Goal: Task Accomplishment & Management: Use online tool/utility

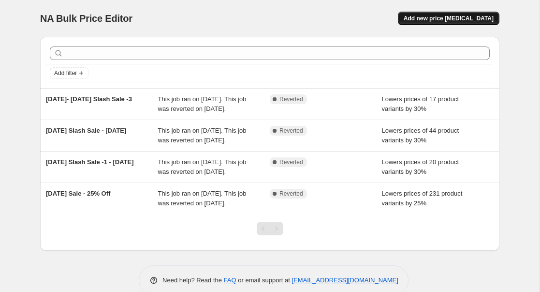
click at [433, 18] on span "Add new price [MEDICAL_DATA]" at bounding box center [449, 19] width 90 height 8
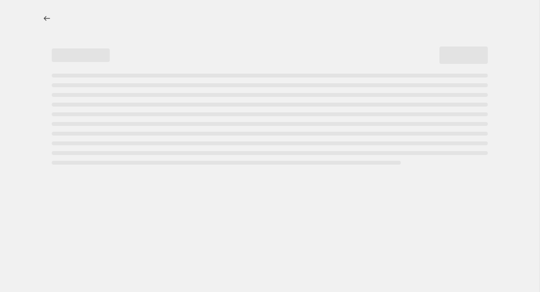
select select "percentage"
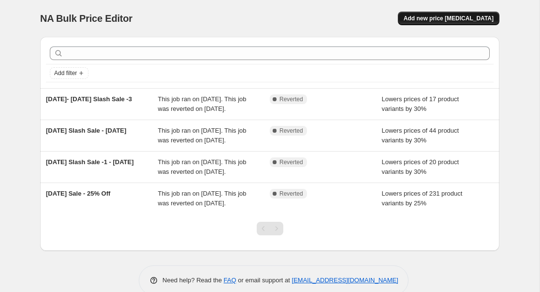
click at [488, 18] on span "Add new price [MEDICAL_DATA]" at bounding box center [449, 19] width 90 height 8
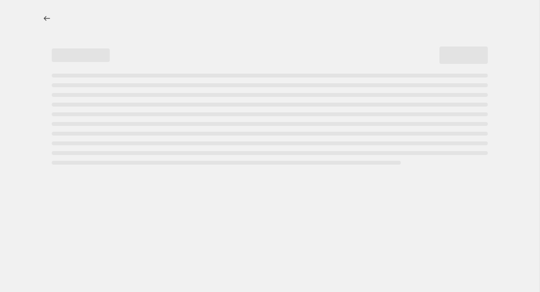
select select "percentage"
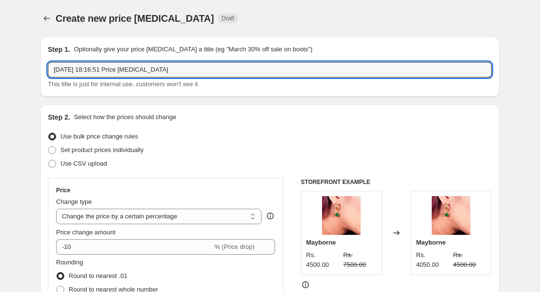
drag, startPoint x: 185, startPoint y: 68, endPoint x: 26, endPoint y: 58, distance: 159.4
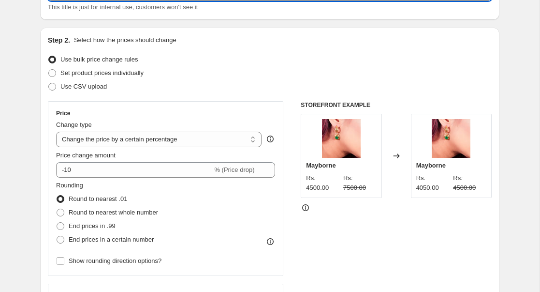
scroll to position [96, 0]
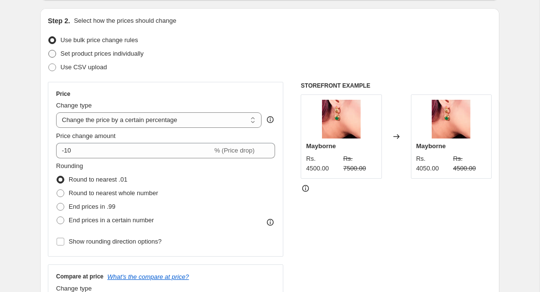
type input "Diwali Sale 2025"
click at [54, 58] on label "Set product prices individually" at bounding box center [96, 54] width 96 height 14
click at [49, 50] on input "Set product prices individually" at bounding box center [48, 50] width 0 height 0
radio input "true"
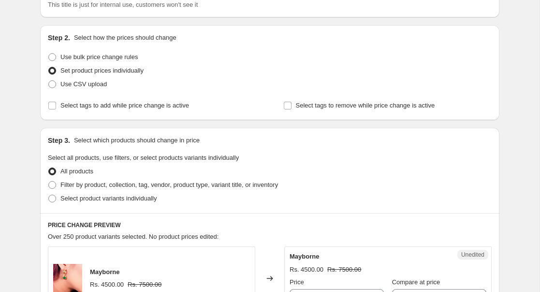
scroll to position [71, 0]
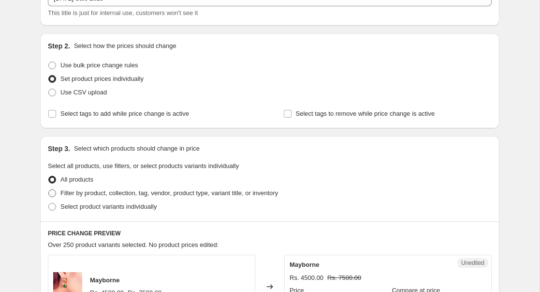
click at [50, 191] on span at bounding box center [52, 193] width 8 height 8
click at [49, 190] on input "Filter by product, collection, tag, vendor, product type, variant title, or inv…" at bounding box center [48, 189] width 0 height 0
radio input "true"
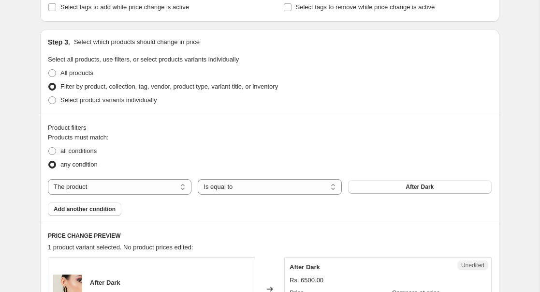
scroll to position [197, 0]
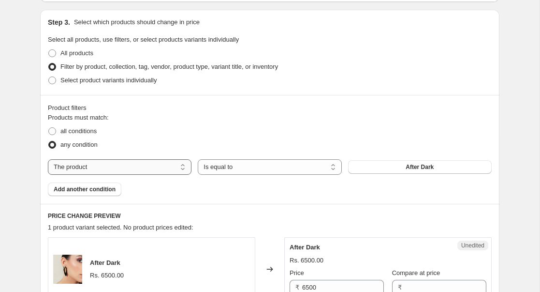
click at [180, 167] on select "The product The product's collection The product's tag The product's vendor The…" at bounding box center [120, 166] width 144 height 15
select select "collection"
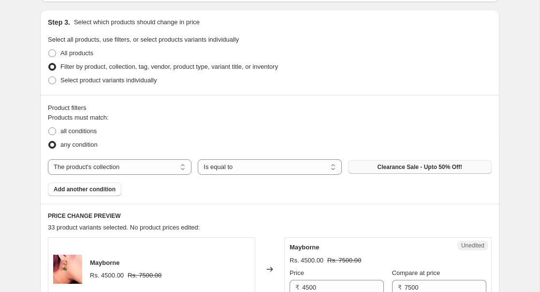
click at [387, 167] on span "Clearance Sale - Upto 50% Off!" at bounding box center [420, 167] width 85 height 8
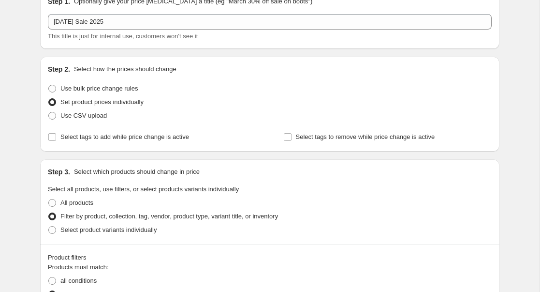
scroll to position [40, 0]
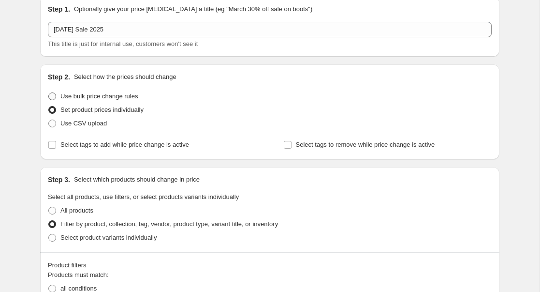
click at [55, 95] on span at bounding box center [52, 96] width 8 height 8
click at [49, 93] on input "Use bulk price change rules" at bounding box center [48, 92] width 0 height 0
radio input "true"
select select "percentage"
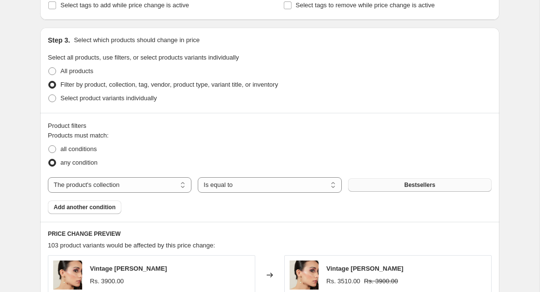
scroll to position [425, 0]
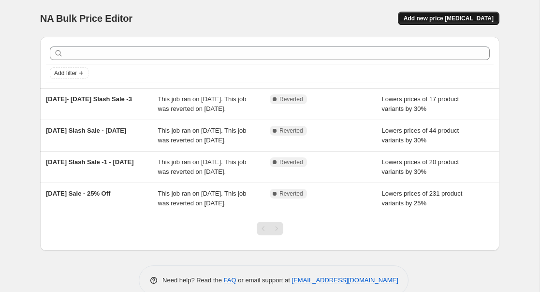
click at [458, 22] on span "Add new price [MEDICAL_DATA]" at bounding box center [449, 19] width 90 height 8
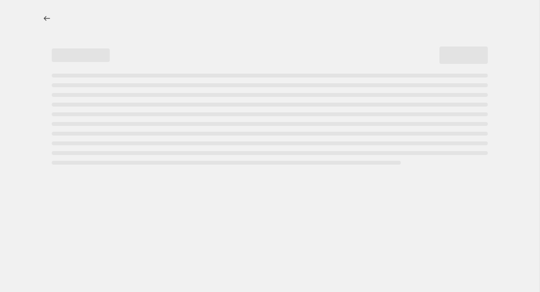
select select "percentage"
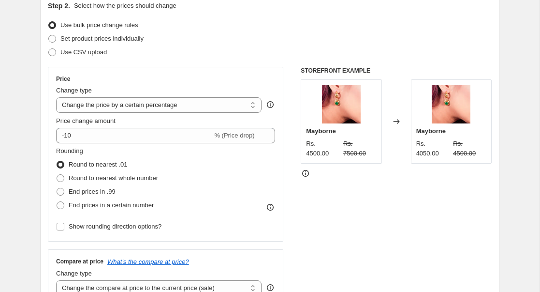
scroll to position [109, 0]
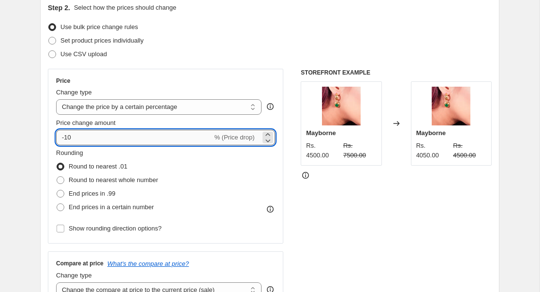
click at [149, 136] on input "-10" at bounding box center [134, 137] width 156 height 15
drag, startPoint x: 149, startPoint y: 136, endPoint x: 28, endPoint y: 136, distance: 121.9
click at [269, 140] on icon at bounding box center [267, 140] width 5 height 3
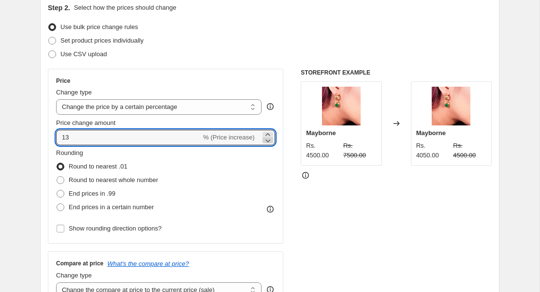
click at [269, 140] on icon at bounding box center [267, 140] width 5 height 3
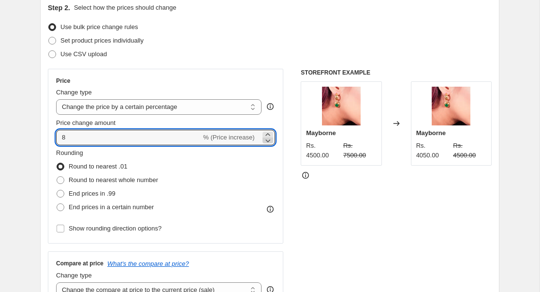
click at [269, 140] on icon at bounding box center [267, 140] width 5 height 3
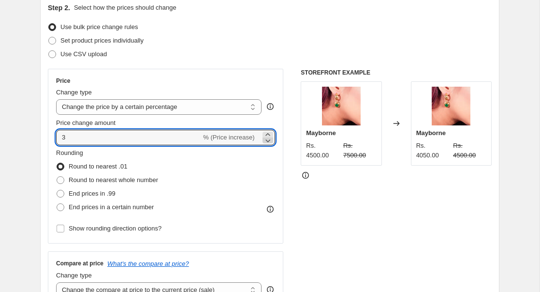
click at [269, 140] on icon at bounding box center [267, 140] width 5 height 3
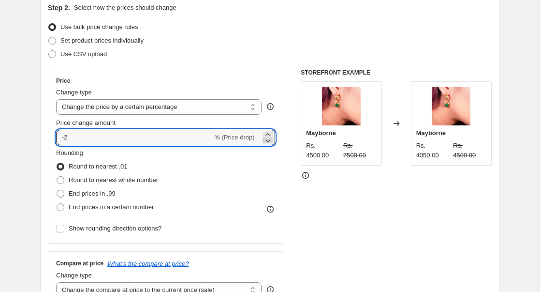
click at [269, 140] on icon at bounding box center [267, 140] width 5 height 3
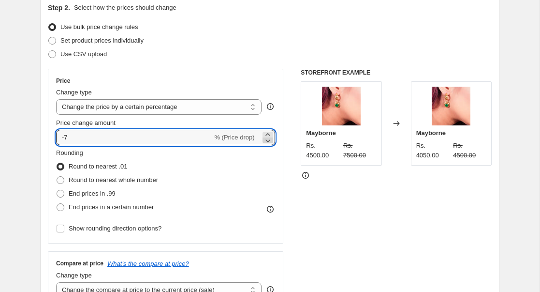
click at [269, 140] on icon at bounding box center [267, 140] width 5 height 3
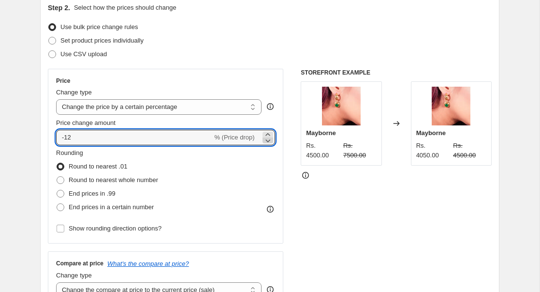
click at [269, 140] on icon at bounding box center [267, 140] width 5 height 3
type input "-15"
click at [296, 190] on div "Price Change type Change the price to a certain amount Change the price by a ce…" at bounding box center [270, 187] width 444 height 237
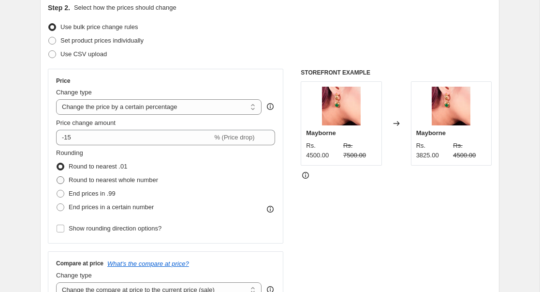
click at [63, 178] on span at bounding box center [61, 180] width 8 height 8
click at [57, 176] on input "Round to nearest whole number" at bounding box center [57, 176] width 0 height 0
radio input "true"
click at [62, 229] on input "Show rounding direction options?" at bounding box center [61, 228] width 8 height 8
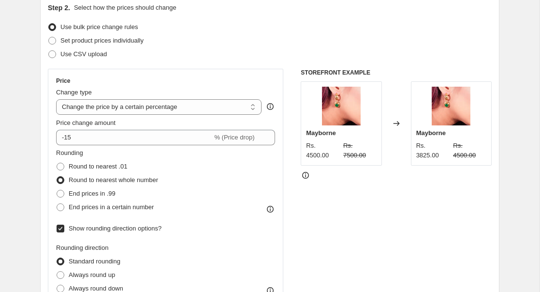
click at [62, 233] on label "Show rounding direction options?" at bounding box center [108, 228] width 105 height 14
click at [62, 232] on input "Show rounding direction options?" at bounding box center [61, 228] width 8 height 8
checkbox input "false"
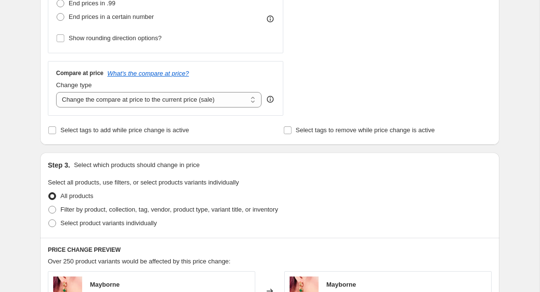
scroll to position [308, 0]
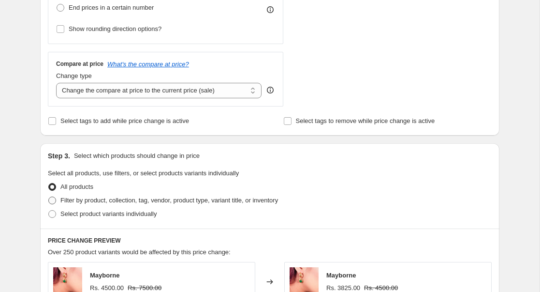
click at [55, 199] on span at bounding box center [52, 200] width 8 height 8
click at [49, 197] on input "Filter by product, collection, tag, vendor, product type, variant title, or inv…" at bounding box center [48, 196] width 0 height 0
radio input "true"
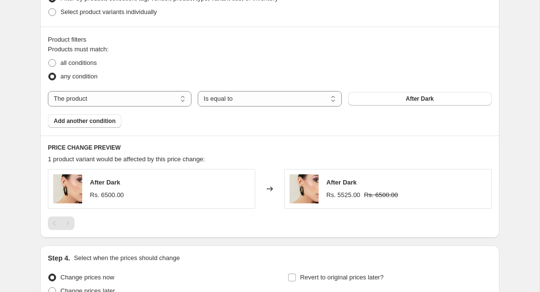
scroll to position [522, 0]
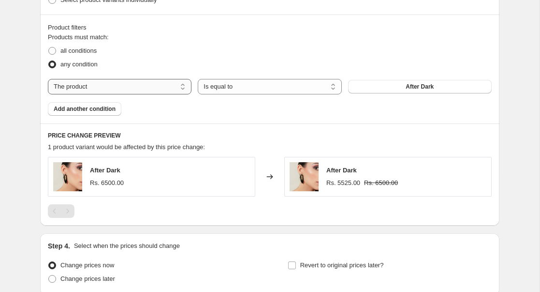
click at [182, 89] on select "The product The product's collection The product's tag The product's vendor The…" at bounding box center [120, 86] width 144 height 15
select select "collection"
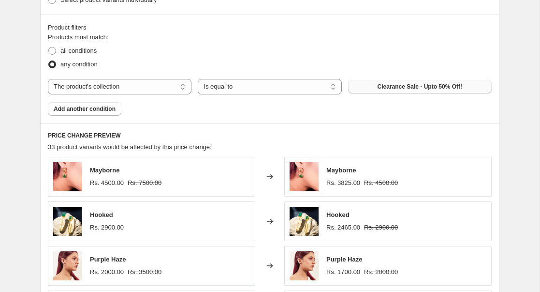
click at [358, 85] on button "Clearance Sale - Upto 50% Off!" at bounding box center [420, 87] width 144 height 14
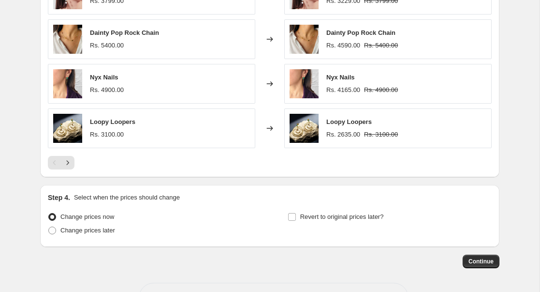
scroll to position [749, 0]
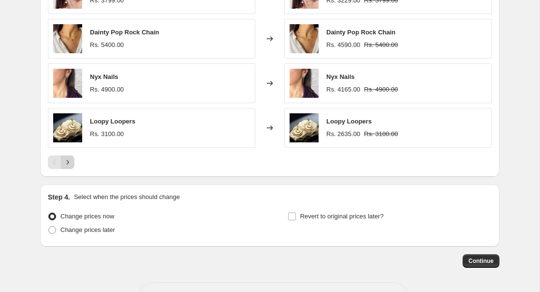
click at [69, 164] on icon "Next" at bounding box center [68, 162] width 10 height 10
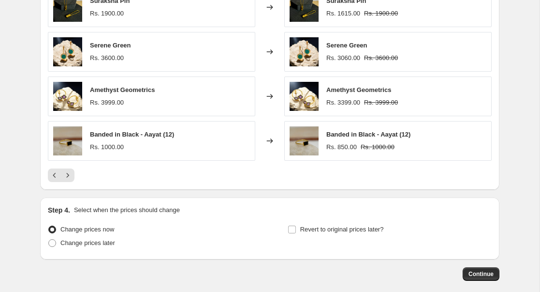
scroll to position [735, 0]
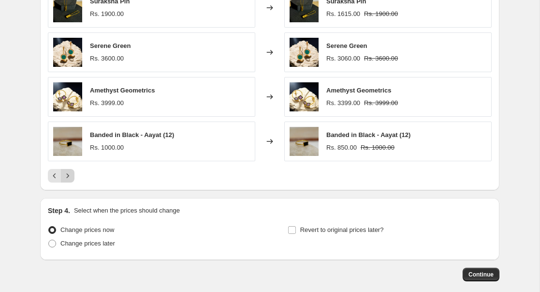
click at [64, 174] on icon "Next" at bounding box center [68, 176] width 10 height 10
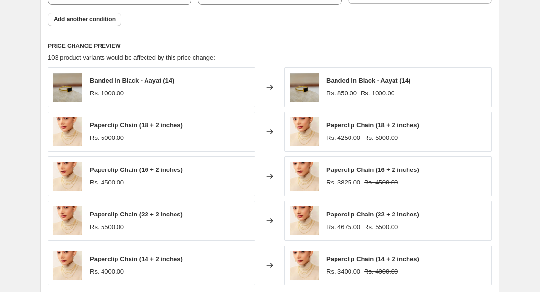
scroll to position [695, 0]
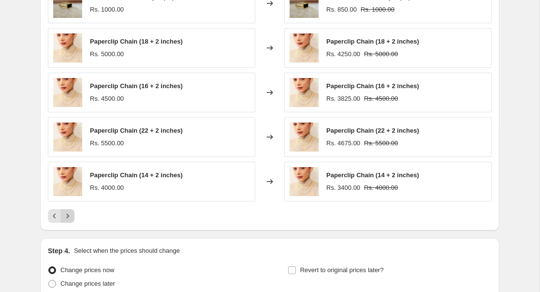
click at [69, 216] on icon "Next" at bounding box center [68, 216] width 10 height 10
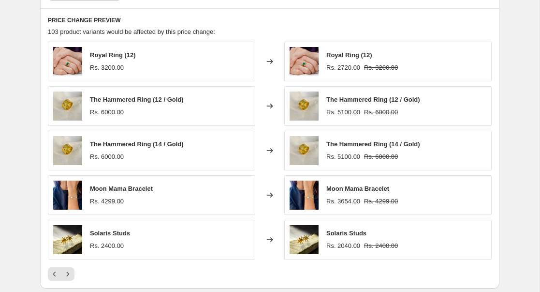
scroll to position [636, 0]
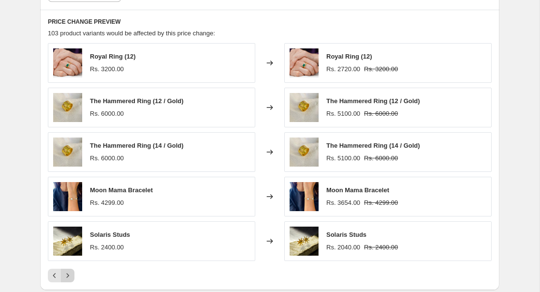
click at [67, 277] on icon "Next" at bounding box center [68, 275] width 2 height 4
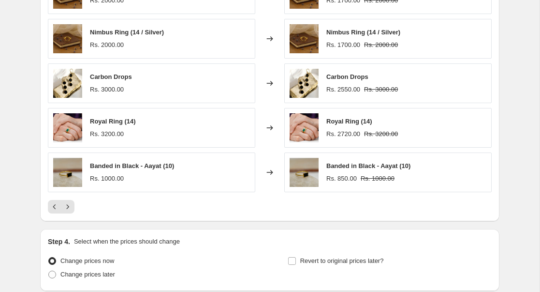
scroll to position [784, 0]
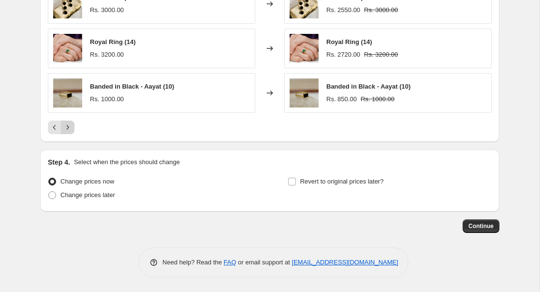
click at [68, 127] on icon "Next" at bounding box center [68, 127] width 10 height 10
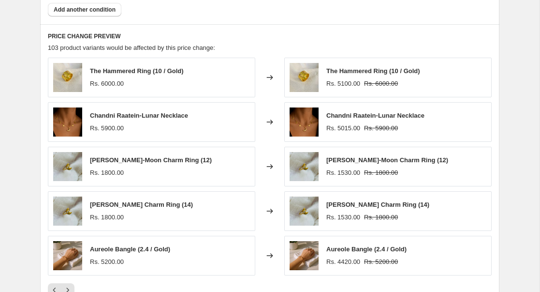
scroll to position [674, 0]
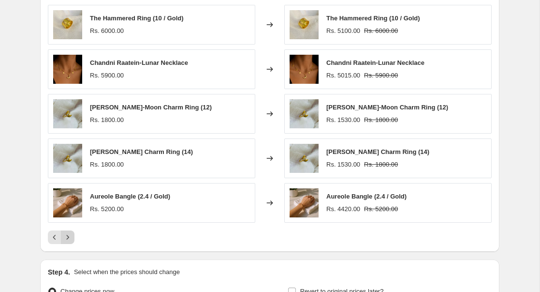
click at [69, 238] on icon "Next" at bounding box center [68, 237] width 10 height 10
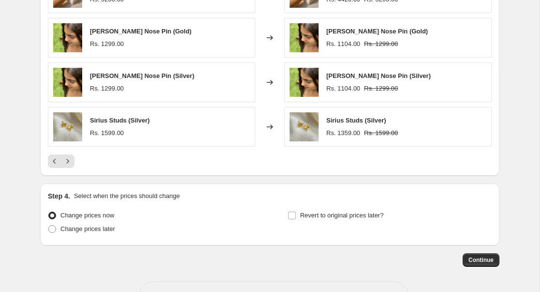
scroll to position [750, 0]
click at [54, 227] on span at bounding box center [52, 228] width 8 height 8
click at [49, 225] on input "Change prices later" at bounding box center [48, 224] width 0 height 0
radio input "true"
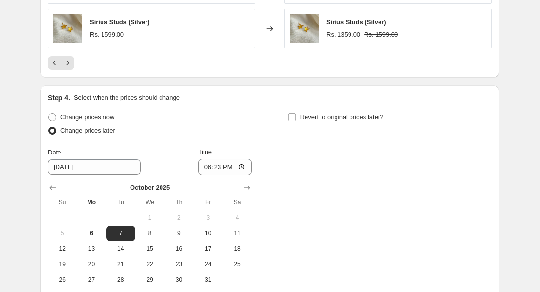
scroll to position [910, 0]
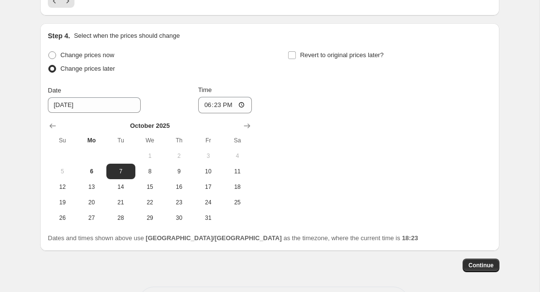
scroll to position [39, 0]
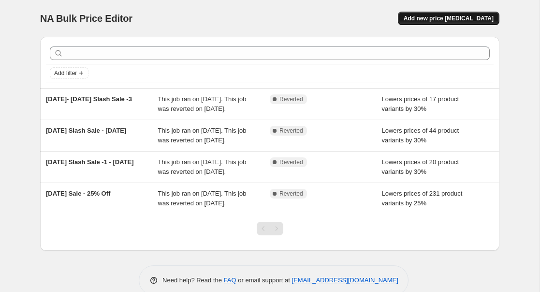
click at [426, 17] on span "Add new price change job" at bounding box center [449, 19] width 90 height 8
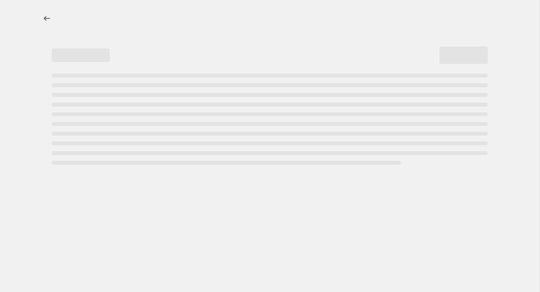
select select "percentage"
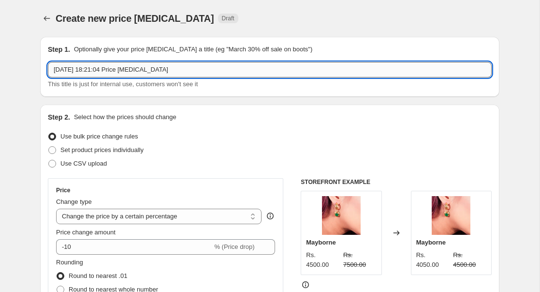
click at [249, 73] on input "6 Oct 2025, 18:21:04 Price change job" at bounding box center [270, 69] width 444 height 15
drag, startPoint x: 181, startPoint y: 70, endPoint x: 27, endPoint y: 51, distance: 155.4
click at [250, 246] on span "% (Price drop)" at bounding box center [234, 246] width 40 height 7
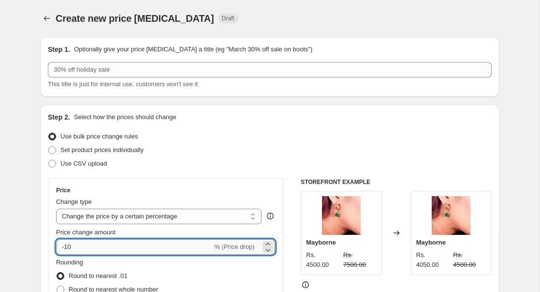
click at [90, 249] on input "-10" at bounding box center [134, 246] width 156 height 15
type input "-1"
type input "-15"
click at [274, 263] on div "Rounding Round to nearest .01 Round to nearest whole number End prices in .99 E…" at bounding box center [165, 290] width 219 height 66
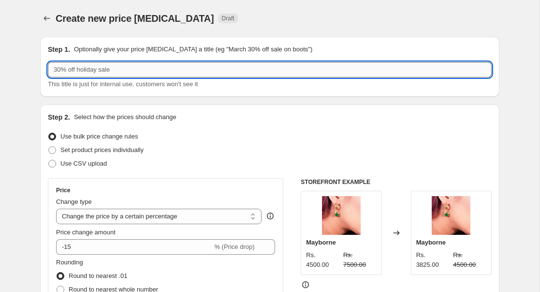
click at [114, 69] on input "text" at bounding box center [270, 69] width 444 height 15
click at [134, 70] on input "text" at bounding box center [270, 69] width 444 height 15
type input "[DATE] Bestsellers Sale 15% Off"
click at [282, 152] on div "Set product prices individually" at bounding box center [270, 150] width 444 height 14
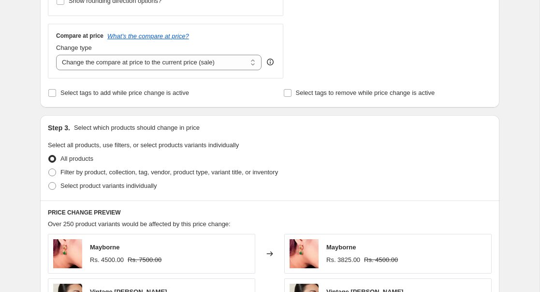
scroll to position [346, 0]
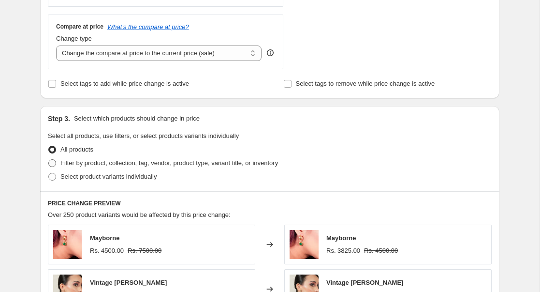
click at [220, 165] on span "Filter by product, collection, tag, vendor, product type, variant title, or inv…" at bounding box center [169, 162] width 218 height 7
click at [49, 160] on input "Filter by product, collection, tag, vendor, product type, variant title, or inv…" at bounding box center [48, 159] width 0 height 0
radio input "true"
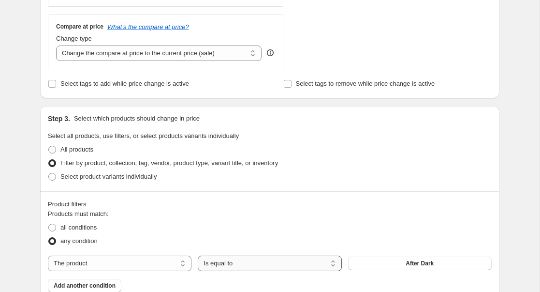
click at [299, 260] on select "Is equal to Is not equal to" at bounding box center [270, 262] width 144 height 15
click at [172, 261] on select "The product The product's collection The product's tag The product's vendor The…" at bounding box center [120, 262] width 144 height 15
select select "collection"
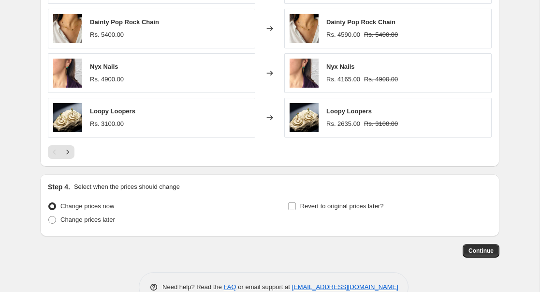
scroll to position [784, 0]
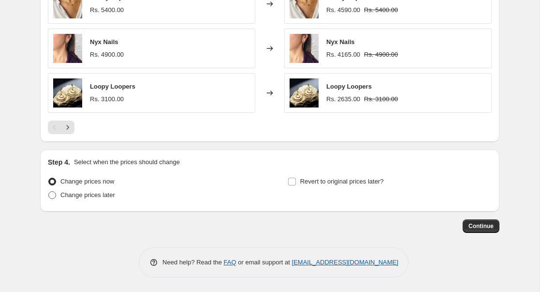
click at [51, 197] on span at bounding box center [52, 195] width 8 height 8
click at [49, 191] on input "Change prices later" at bounding box center [48, 191] width 0 height 0
radio input "true"
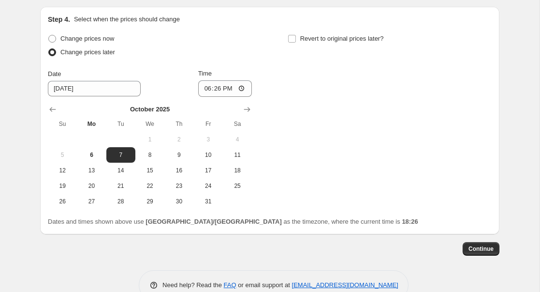
scroll to position [934, 0]
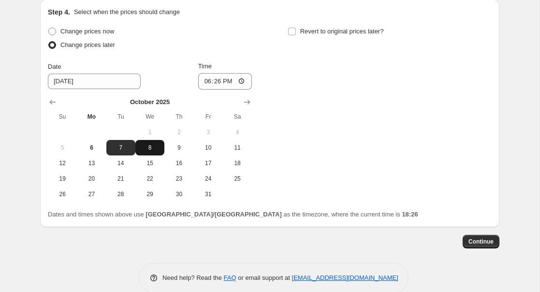
click at [151, 150] on span "8" at bounding box center [149, 148] width 21 height 8
click at [182, 149] on span "9" at bounding box center [178, 148] width 21 height 8
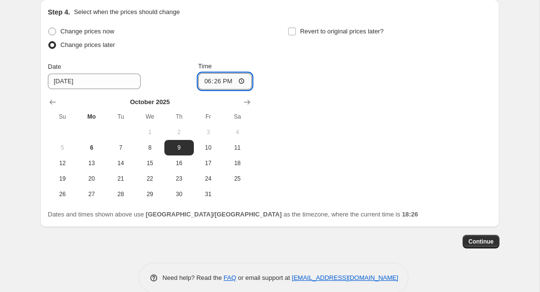
click at [240, 81] on input "18:26" at bounding box center [225, 81] width 54 height 16
click at [178, 75] on div "Date 10/9/2025 Time 18:26" at bounding box center [150, 75] width 204 height 28
click at [211, 147] on span "10" at bounding box center [208, 148] width 21 height 8
type input "[DATE]"
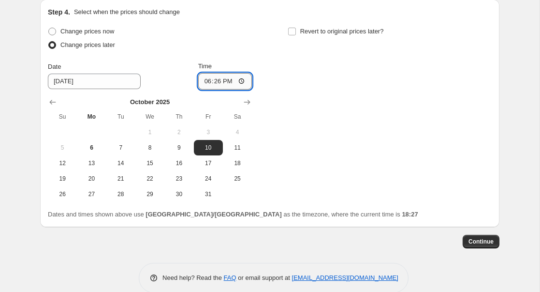
click at [242, 79] on input "18:26" at bounding box center [225, 81] width 54 height 16
type input "09:30"
click at [457, 204] on div "Change prices now Change prices later Date 10/10/2025 Time 09:30 October 2025 S…" at bounding box center [270, 122] width 444 height 194
click at [484, 240] on span "Continue" at bounding box center [481, 241] width 25 height 8
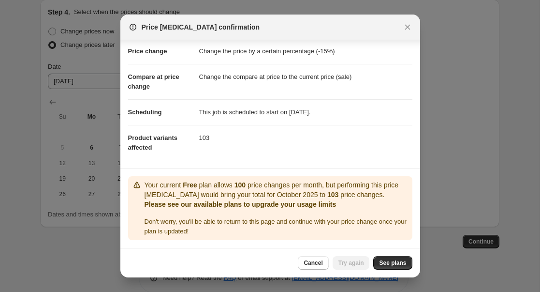
scroll to position [18, 0]
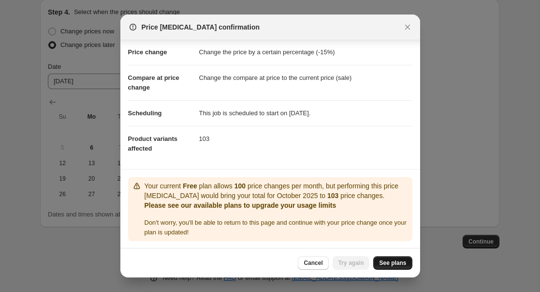
click at [400, 262] on span "See plans" at bounding box center [392, 263] width 27 height 8
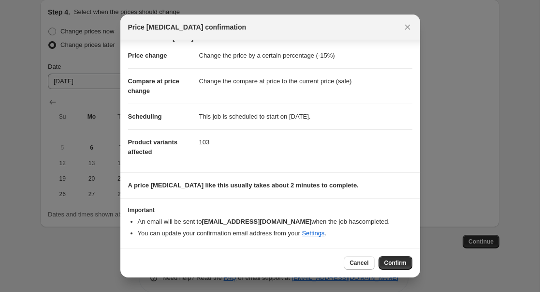
scroll to position [15, 0]
click at [396, 262] on span "Confirm" at bounding box center [395, 263] width 22 height 8
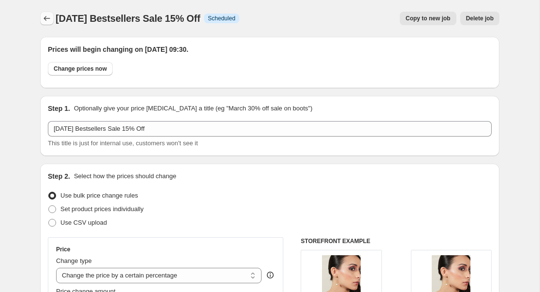
click at [46, 16] on icon "Price change jobs" at bounding box center [47, 19] width 10 height 10
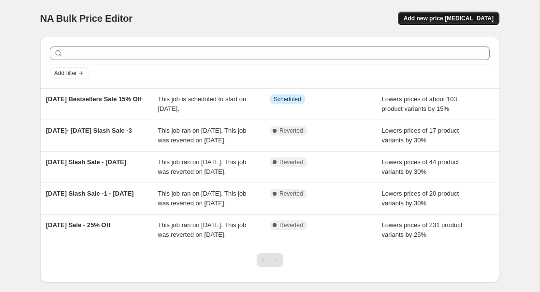
click at [446, 18] on span "Add new price change job" at bounding box center [449, 19] width 90 height 8
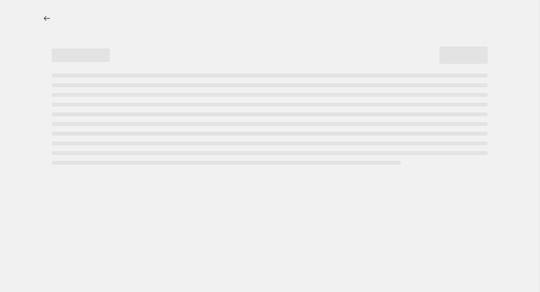
select select "percentage"
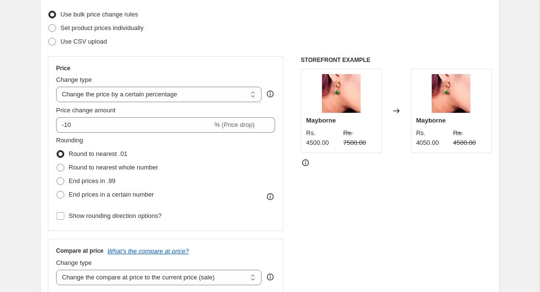
scroll to position [104, 0]
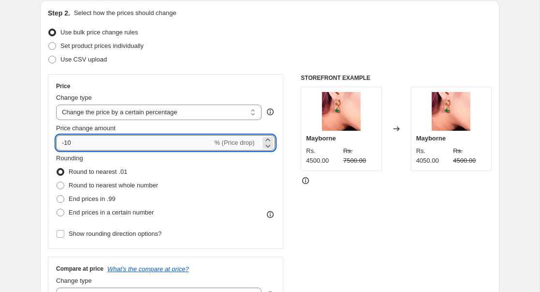
click at [176, 141] on input "-10" at bounding box center [134, 142] width 156 height 15
type input "-1"
type input "-50"
click at [285, 238] on div "Price Change type Change the price to a certain amount Change the price by a ce…" at bounding box center [270, 192] width 444 height 237
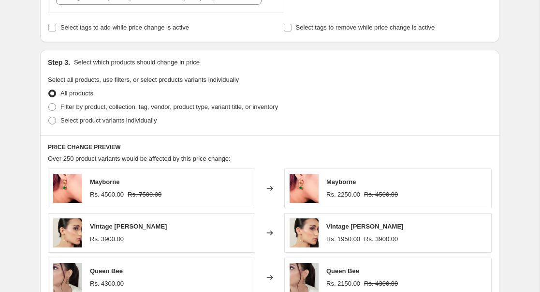
scroll to position [410, 0]
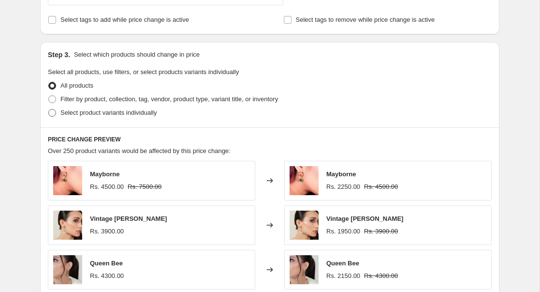
click at [51, 115] on span at bounding box center [52, 113] width 8 height 8
click at [49, 109] on input "Select product variants individually" at bounding box center [48, 109] width 0 height 0
radio input "true"
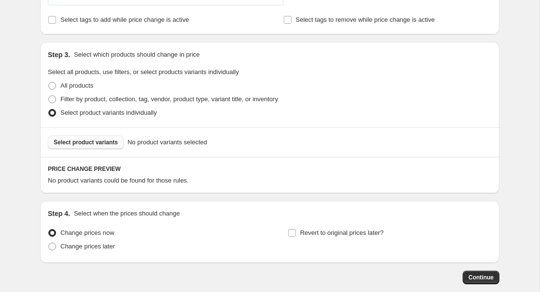
click at [88, 141] on span "Select product variants" at bounding box center [86, 142] width 64 height 8
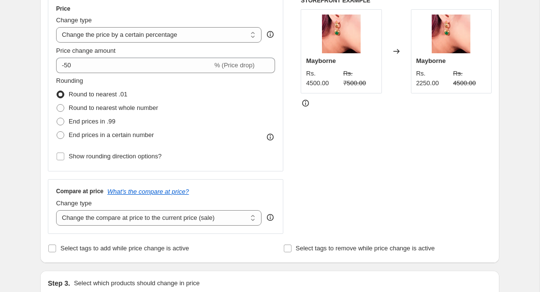
scroll to position [0, 0]
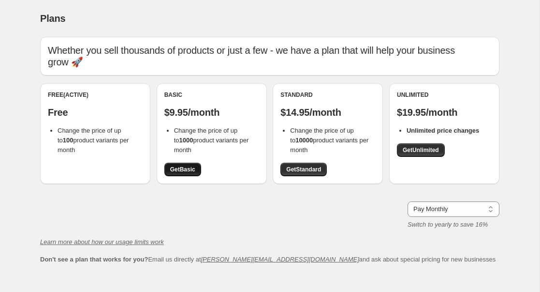
click at [195, 165] on span "Get Basic" at bounding box center [182, 169] width 25 height 8
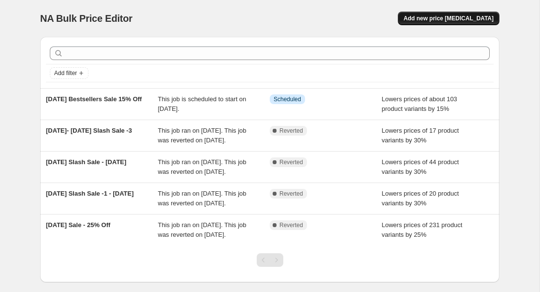
click at [448, 14] on button "Add new price [MEDICAL_DATA]" at bounding box center [449, 19] width 102 height 14
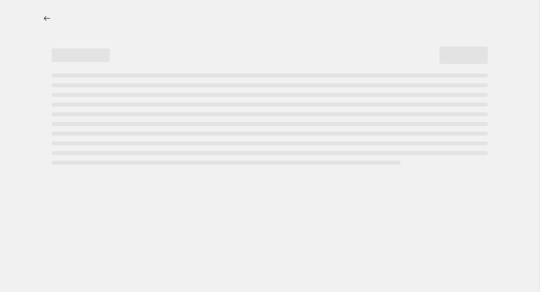
select select "percentage"
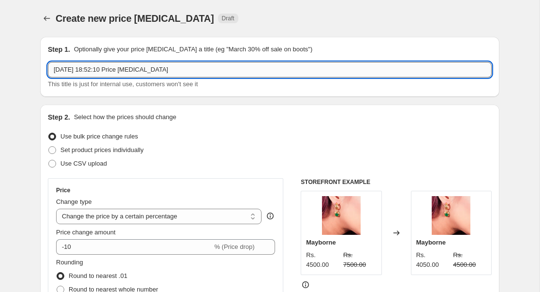
click at [134, 72] on input "6 Oct 2025, 18:52:10 Price change job" at bounding box center [270, 69] width 444 height 15
drag, startPoint x: 198, startPoint y: 71, endPoint x: -36, endPoint y: 64, distance: 234.6
click at [0, 64] on html "Home Settings Plans Skip to content Create new price change job. This page is r…" at bounding box center [270, 146] width 540 height 292
type input "S"
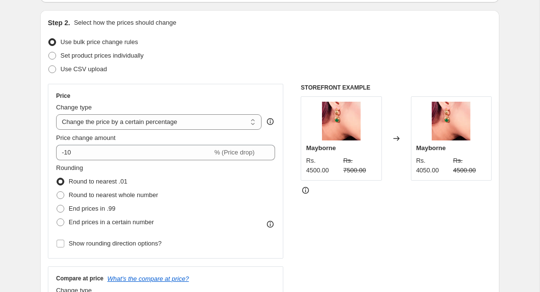
scroll to position [95, 0]
type input "Diwali Clearance - 40%"
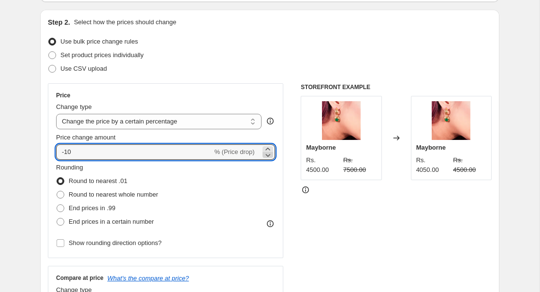
click at [266, 155] on icon at bounding box center [268, 155] width 10 height 10
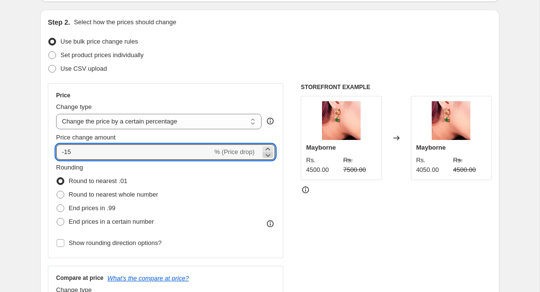
click at [266, 155] on icon at bounding box center [268, 155] width 10 height 10
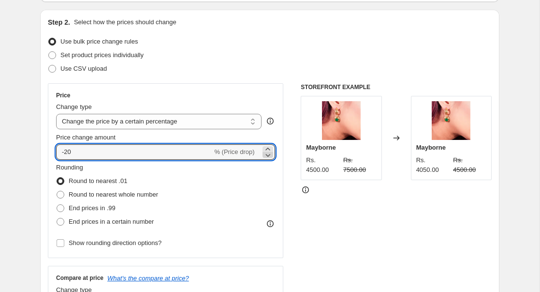
click at [266, 155] on icon at bounding box center [268, 155] width 10 height 10
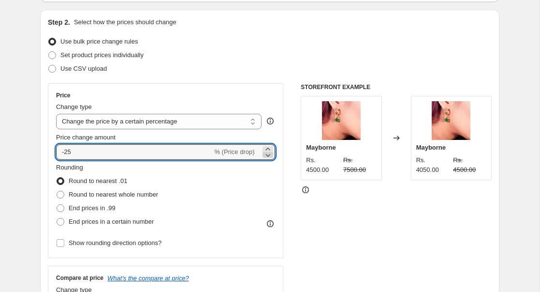
click at [266, 155] on icon at bounding box center [268, 155] width 10 height 10
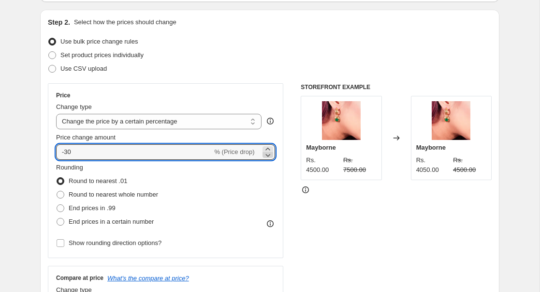
click at [266, 155] on icon at bounding box center [268, 155] width 10 height 10
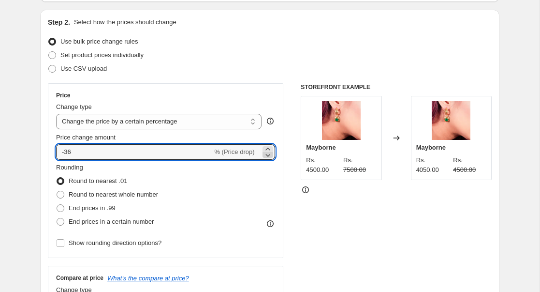
click at [266, 155] on icon at bounding box center [268, 155] width 10 height 10
type input "-40"
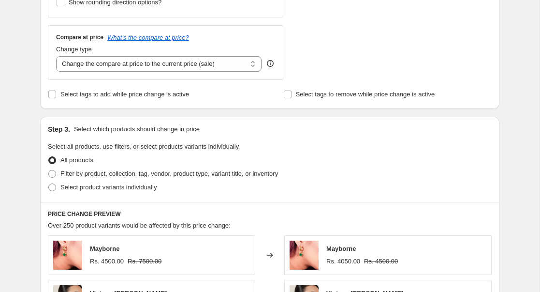
scroll to position [358, 0]
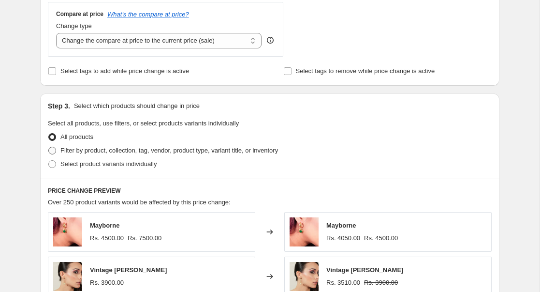
click at [49, 151] on span at bounding box center [52, 151] width 8 height 8
click at [49, 147] on input "Filter by product, collection, tag, vendor, product type, variant title, or inv…" at bounding box center [48, 147] width 0 height 0
radio input "true"
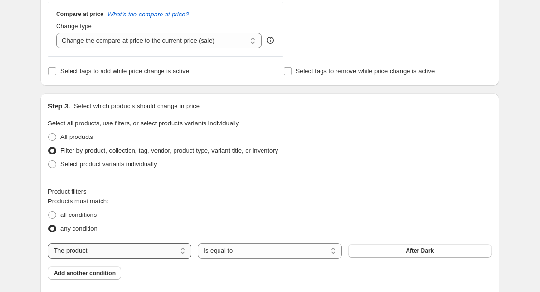
click at [125, 252] on select "The product The product's collection The product's tag The product's vendor The…" at bounding box center [120, 250] width 144 height 15
click at [166, 250] on select "The product The product's collection The product's tag The product's vendor The…" at bounding box center [120, 250] width 144 height 15
select select "tag"
click at [415, 251] on span "30%OFF" at bounding box center [419, 251] width 23 height 8
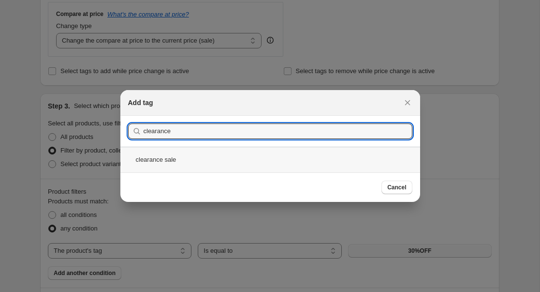
type input "clearance"
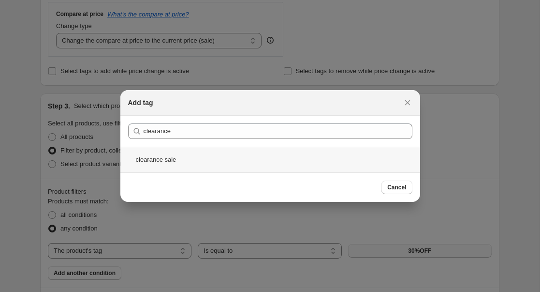
click at [217, 155] on div "clearance sale" at bounding box center [270, 160] width 300 height 26
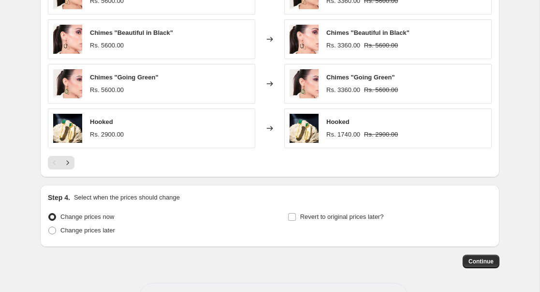
scroll to position [750, 0]
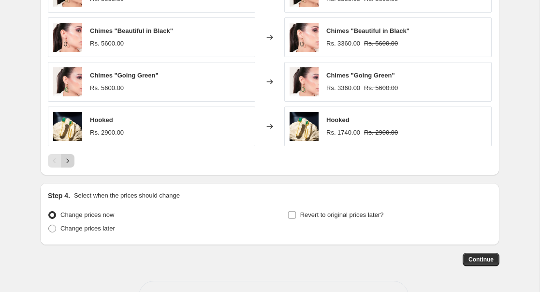
click at [67, 156] on icon "Next" at bounding box center [68, 161] width 10 height 10
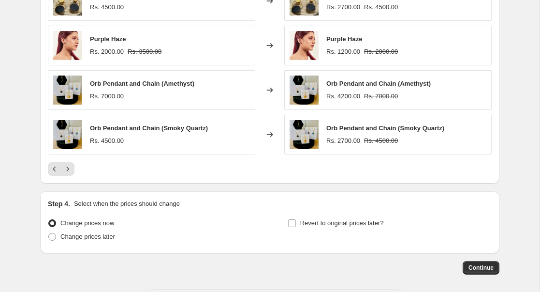
scroll to position [743, 0]
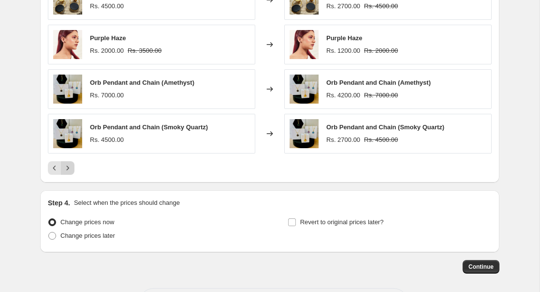
click at [66, 172] on icon "Next" at bounding box center [68, 168] width 10 height 10
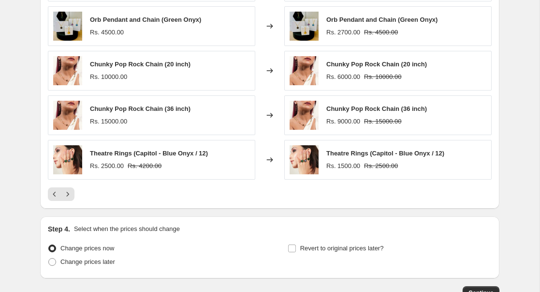
scroll to position [726, 0]
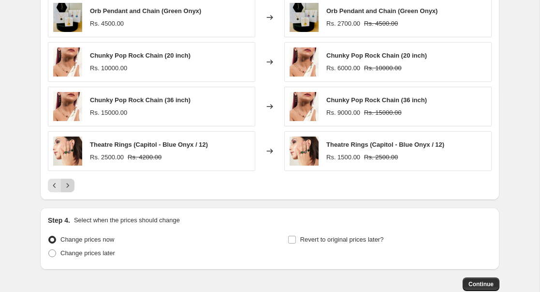
click at [69, 185] on icon "Next" at bounding box center [68, 185] width 10 height 10
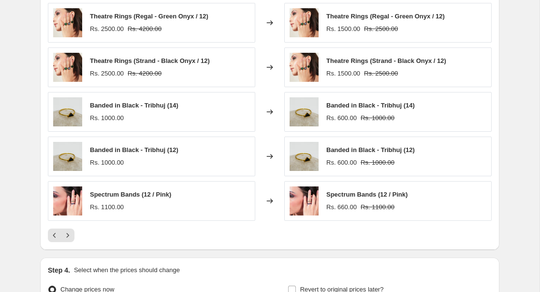
scroll to position [667, 0]
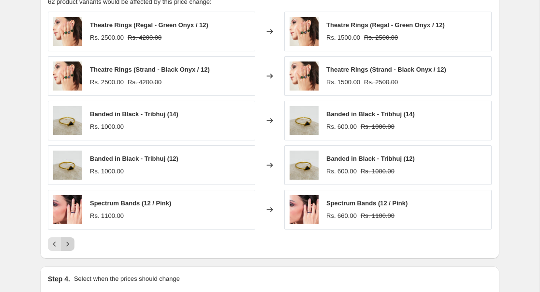
click at [68, 238] on button "Next" at bounding box center [68, 244] width 14 height 14
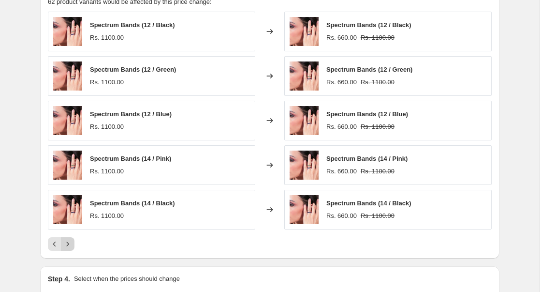
click at [69, 245] on icon "Next" at bounding box center [68, 244] width 10 height 10
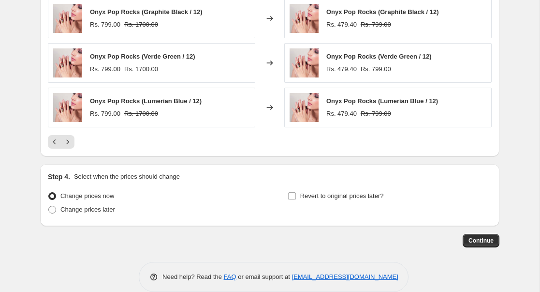
scroll to position [770, 0]
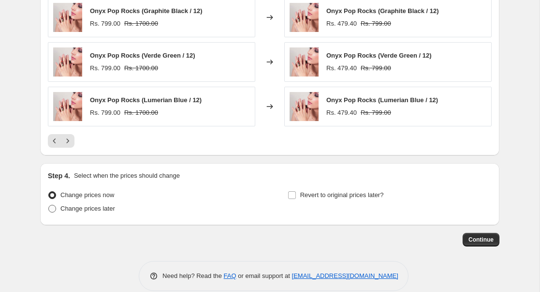
click at [84, 207] on span "Change prices later" at bounding box center [87, 208] width 55 height 7
click at [49, 205] on input "Change prices later" at bounding box center [48, 205] width 0 height 0
radio input "true"
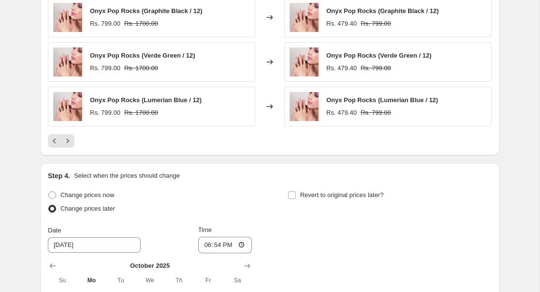
scroll to position [846, 0]
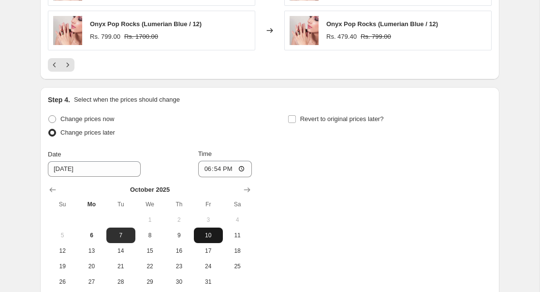
click at [210, 236] on span "10" at bounding box center [208, 235] width 21 height 8
type input "[DATE]"
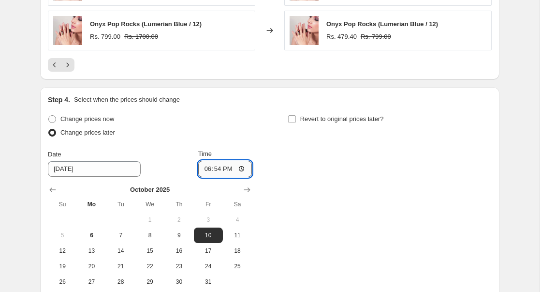
click at [226, 170] on input "18:54" at bounding box center [225, 169] width 54 height 16
click at [205, 171] on input "18:54" at bounding box center [225, 169] width 54 height 16
click at [252, 168] on div "Change prices now Change prices later Date 10/10/2025 Time 18:54 October 2025 S…" at bounding box center [270, 200] width 444 height 177
click at [248, 168] on input "18:54" at bounding box center [225, 169] width 54 height 16
click at [238, 168] on input "18:54" at bounding box center [225, 169] width 54 height 16
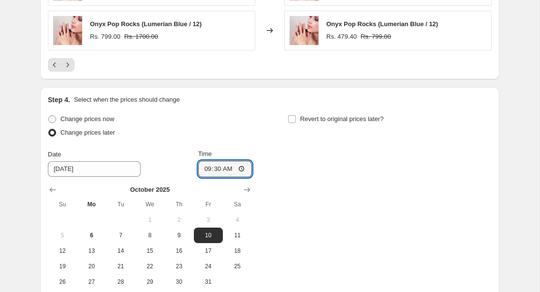
type input "09:30"
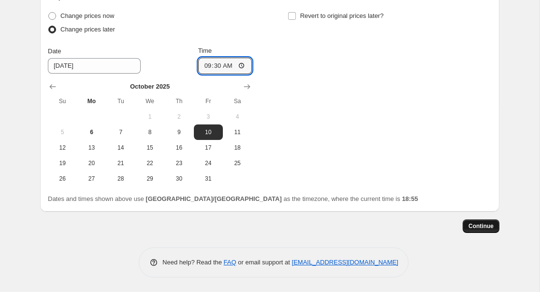
click at [476, 226] on span "Continue" at bounding box center [481, 226] width 25 height 8
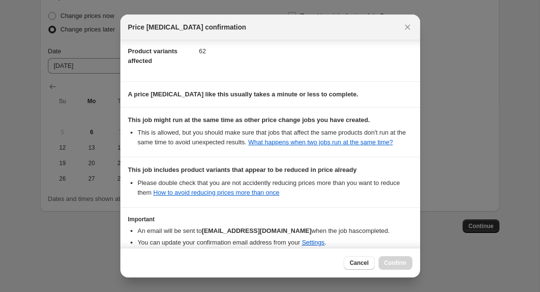
scroll to position [119, 0]
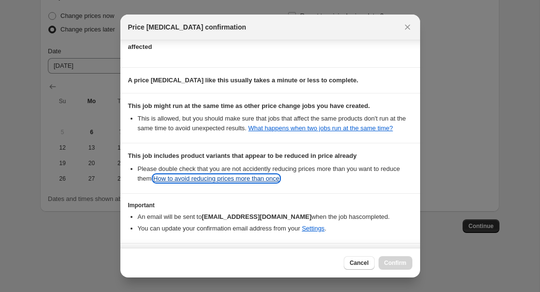
click at [279, 182] on link "How to avoid reducing prices more than once" at bounding box center [216, 178] width 126 height 7
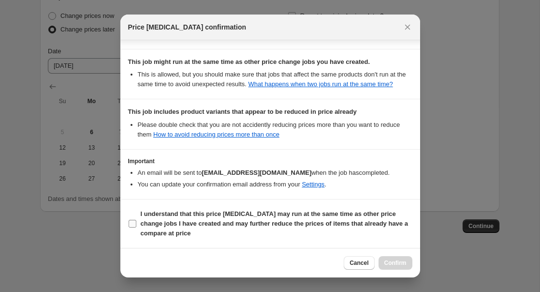
click at [335, 234] on span "I understand that this price change job may run at the same time as other price…" at bounding box center [277, 223] width 272 height 29
click at [136, 227] on input "I understand that this price change job may run at the same time as other price…" at bounding box center [133, 224] width 8 height 8
checkbox input "true"
click at [402, 263] on span "Confirm" at bounding box center [395, 263] width 22 height 8
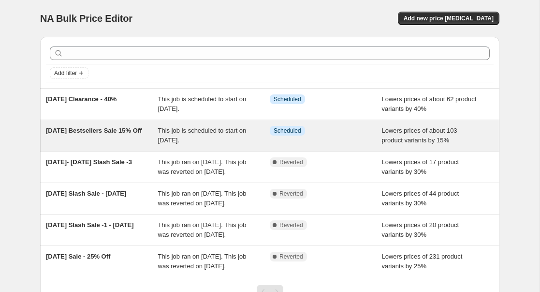
click at [163, 130] on span "This job is scheduled to start on [DATE]." at bounding box center [202, 135] width 88 height 17
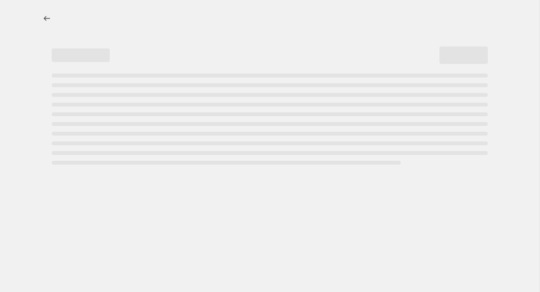
select select "percentage"
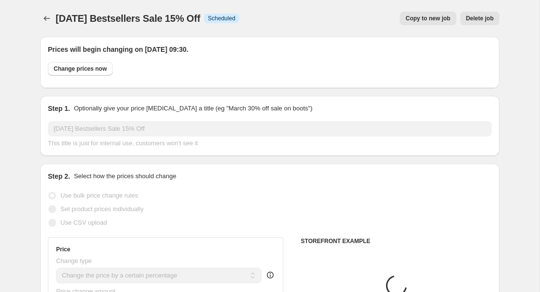
select select "collection"
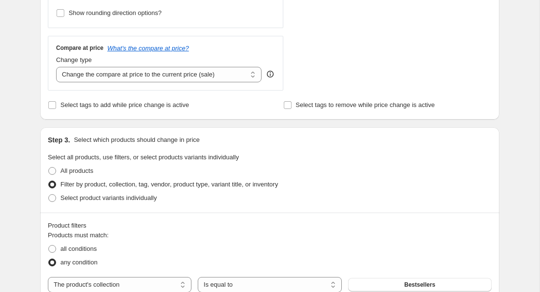
scroll to position [232, 0]
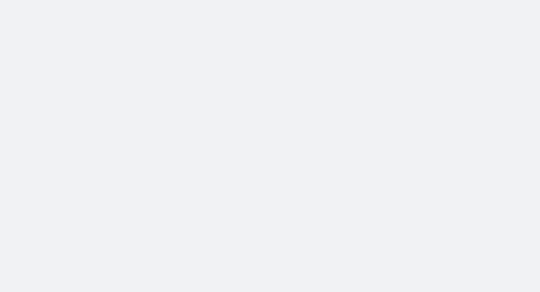
select select "percentage"
select select "collection"
